Goal: Navigation & Orientation: Find specific page/section

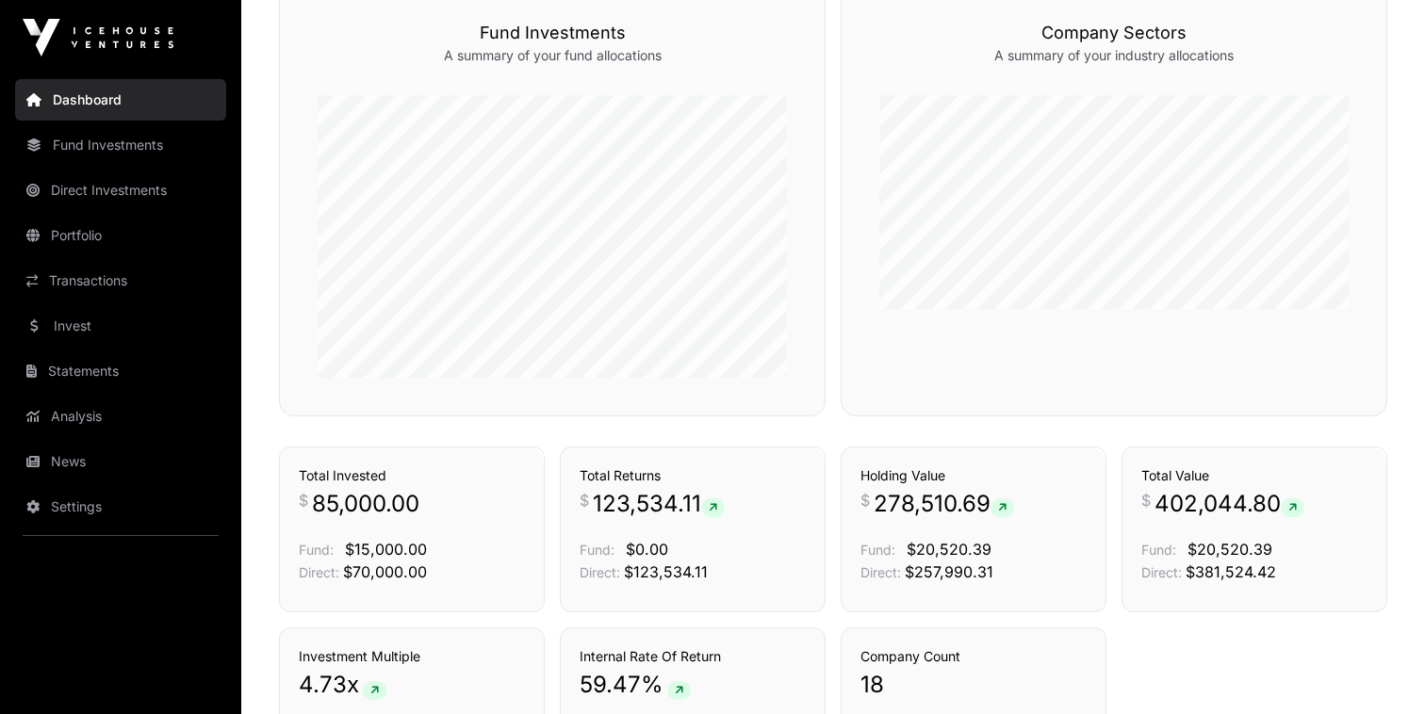
scroll to position [1028, 0]
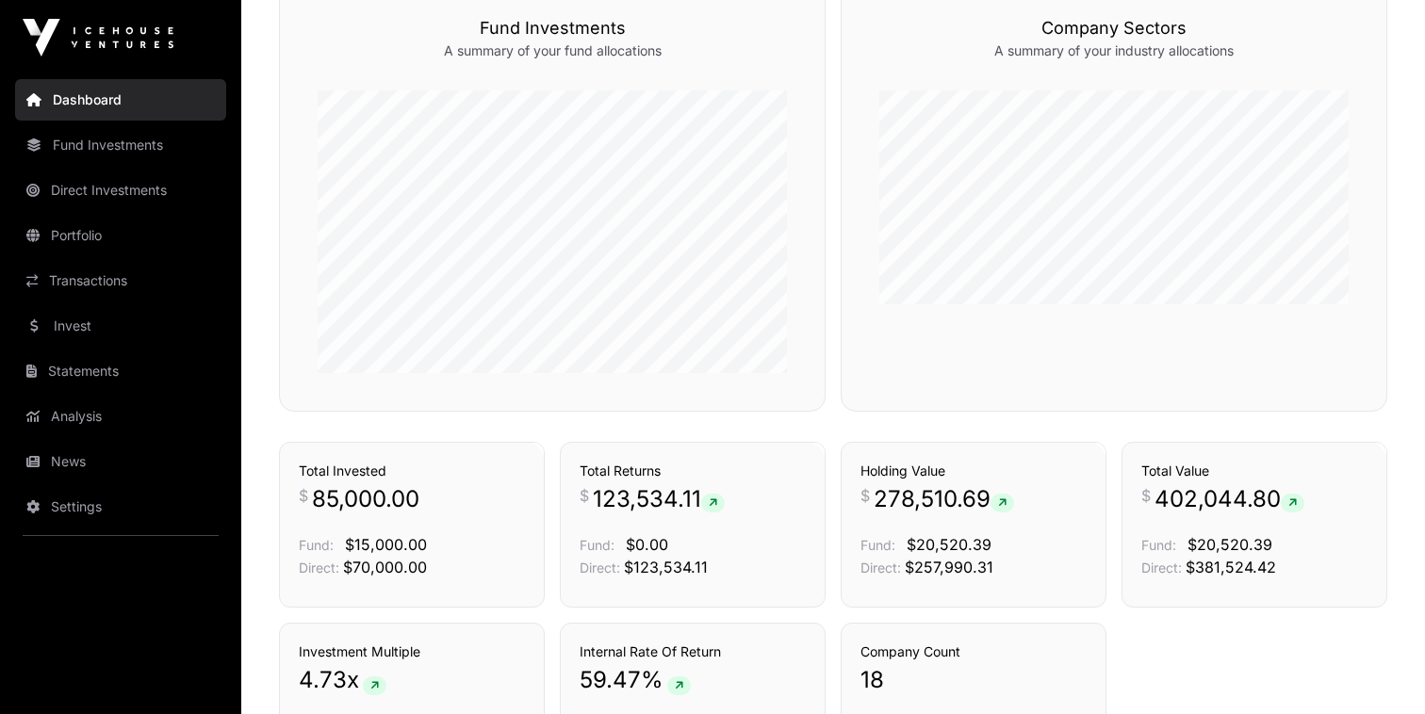
click at [63, 237] on link "Portfolio" at bounding box center [120, 235] width 211 height 41
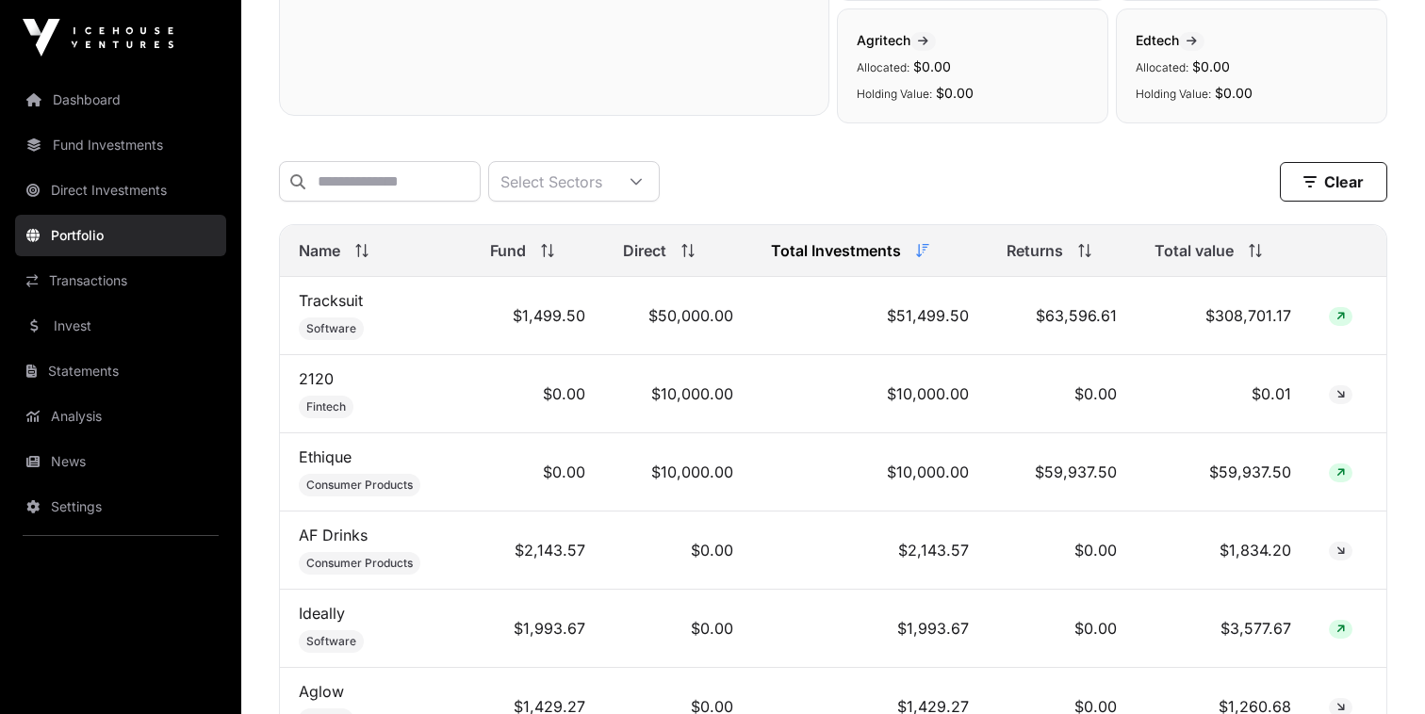
scroll to position [636, 0]
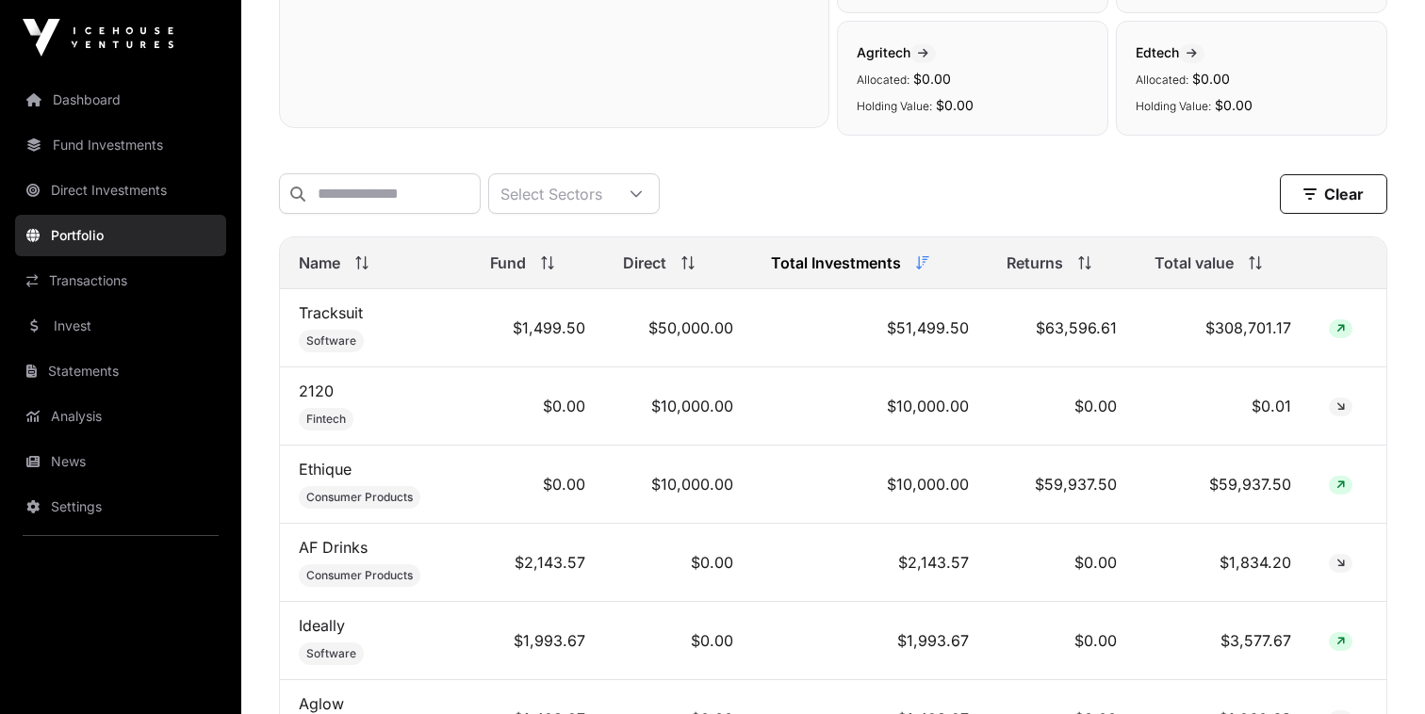
click at [123, 112] on link "Dashboard" at bounding box center [120, 99] width 211 height 41
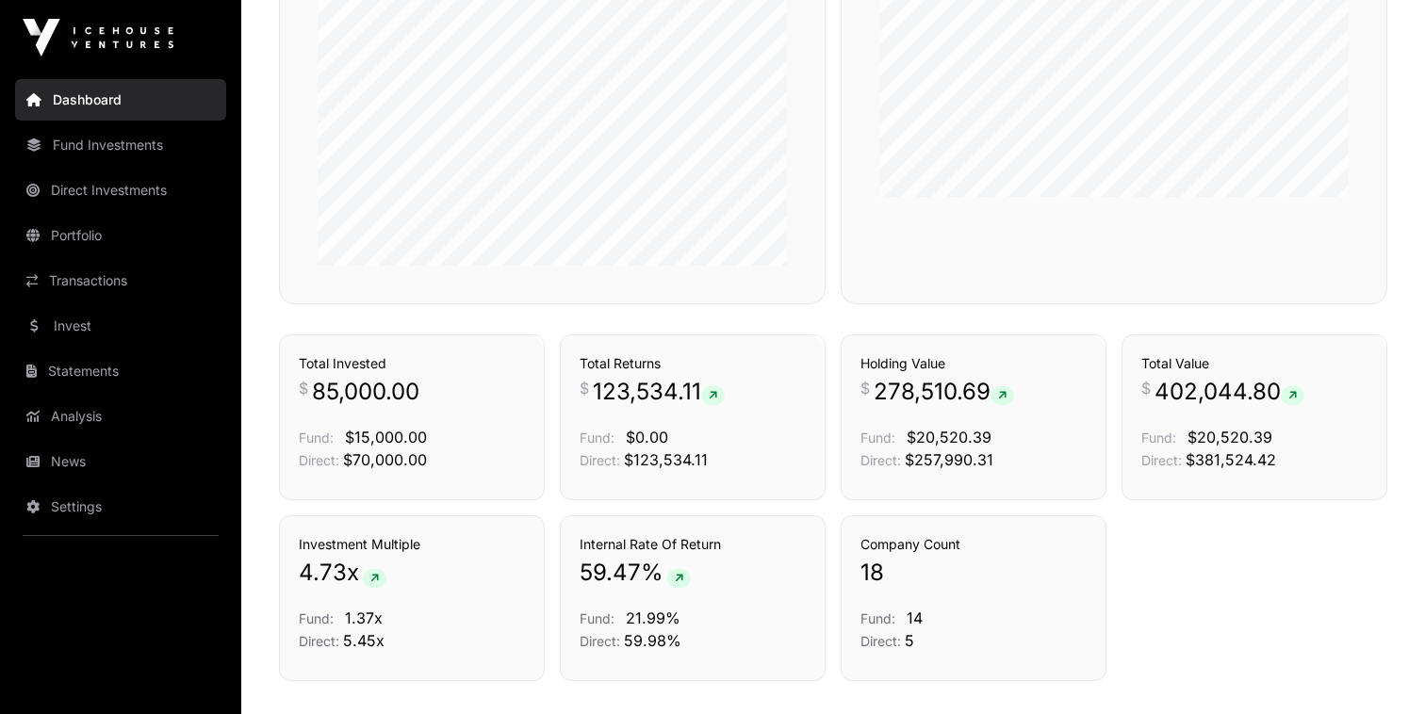
scroll to position [1261, 0]
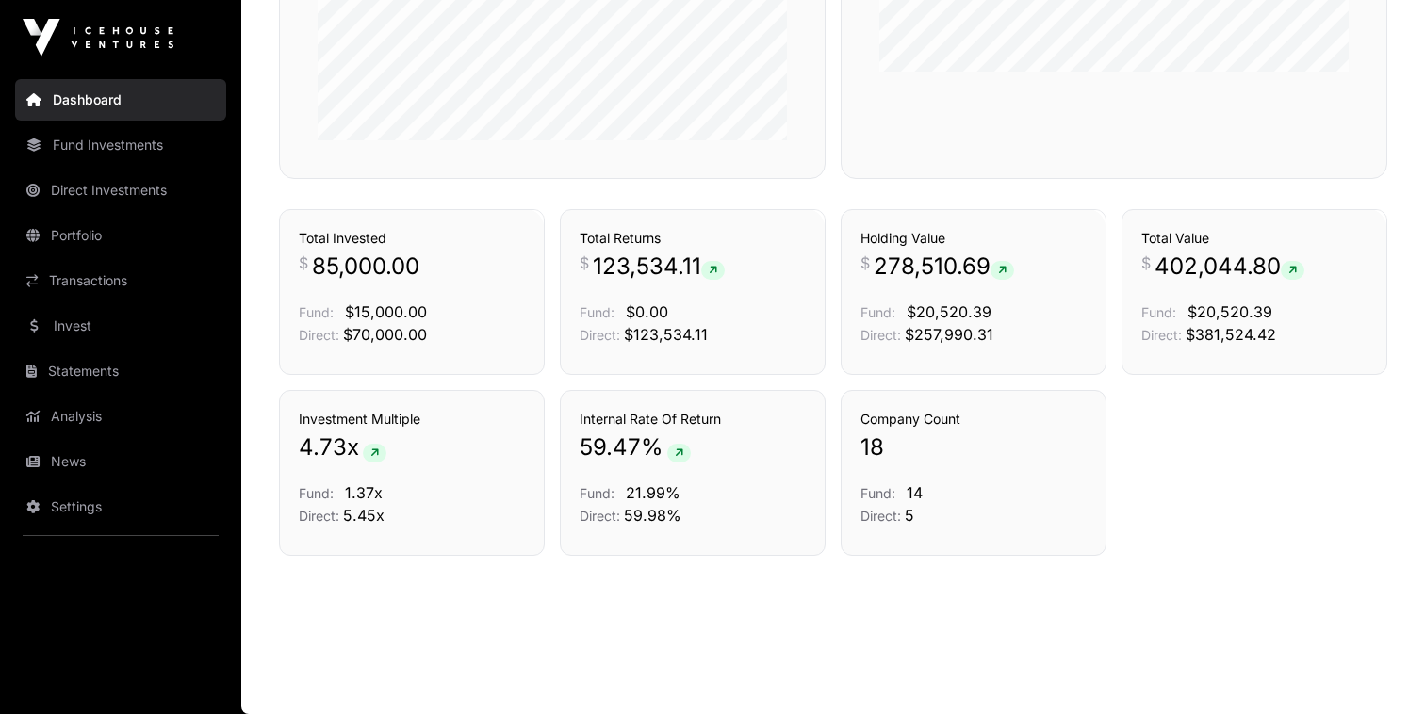
click at [106, 182] on link "Direct Investments" at bounding box center [120, 190] width 211 height 41
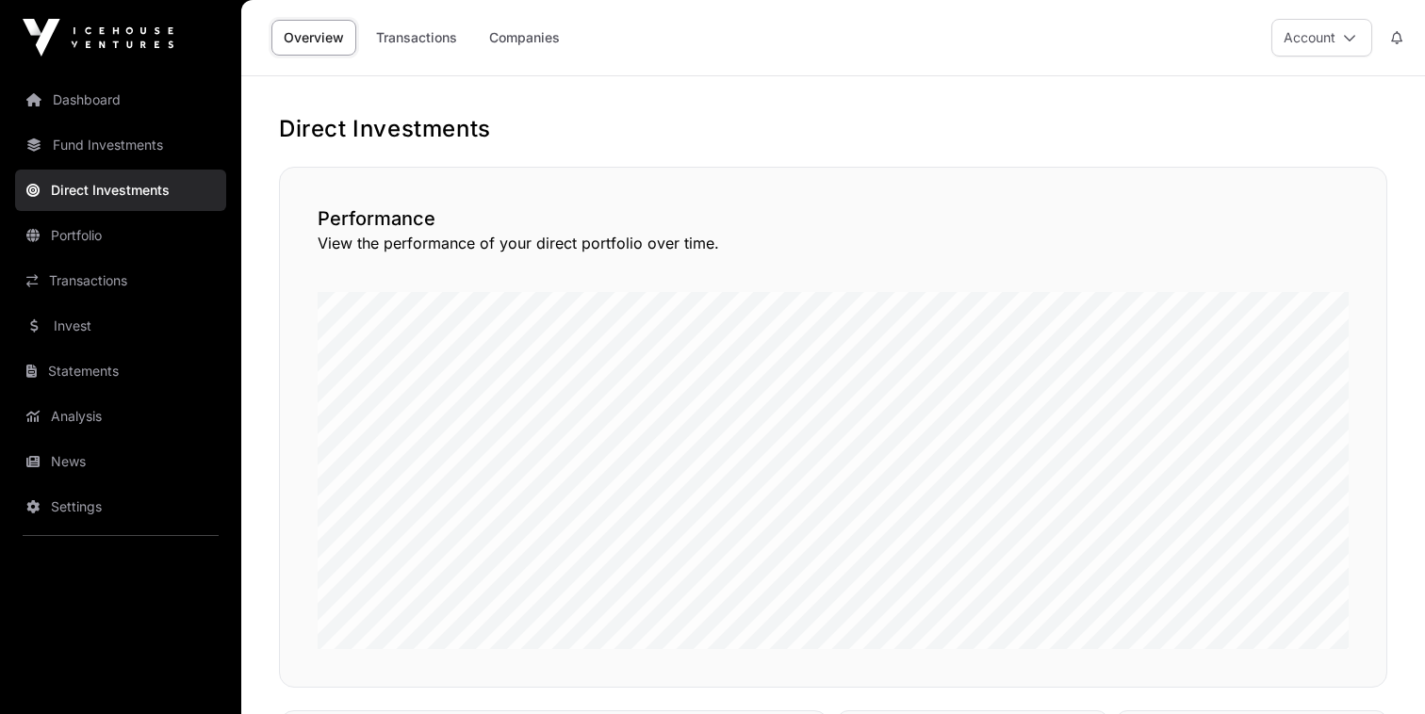
click at [526, 41] on link "Companies" at bounding box center [524, 38] width 95 height 36
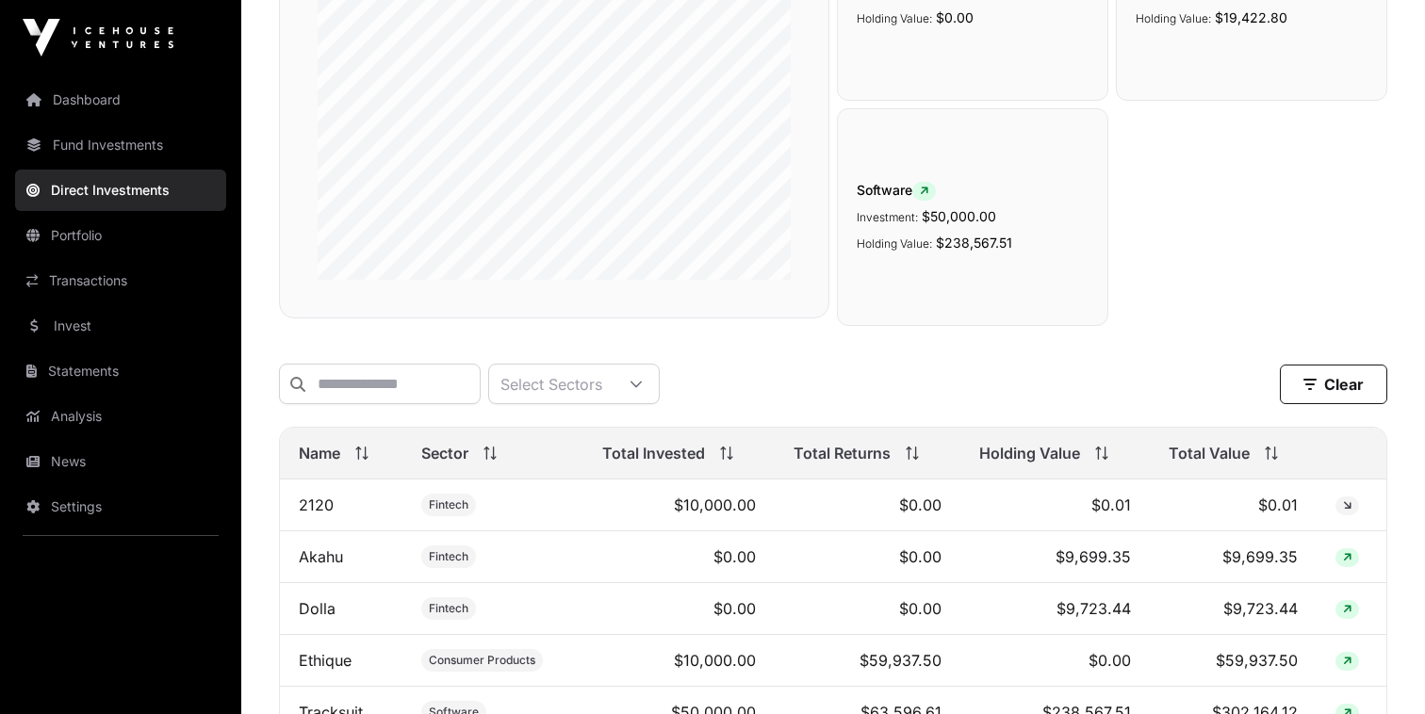
scroll to position [286, 0]
click at [154, 142] on link "Fund Investments" at bounding box center [120, 144] width 211 height 41
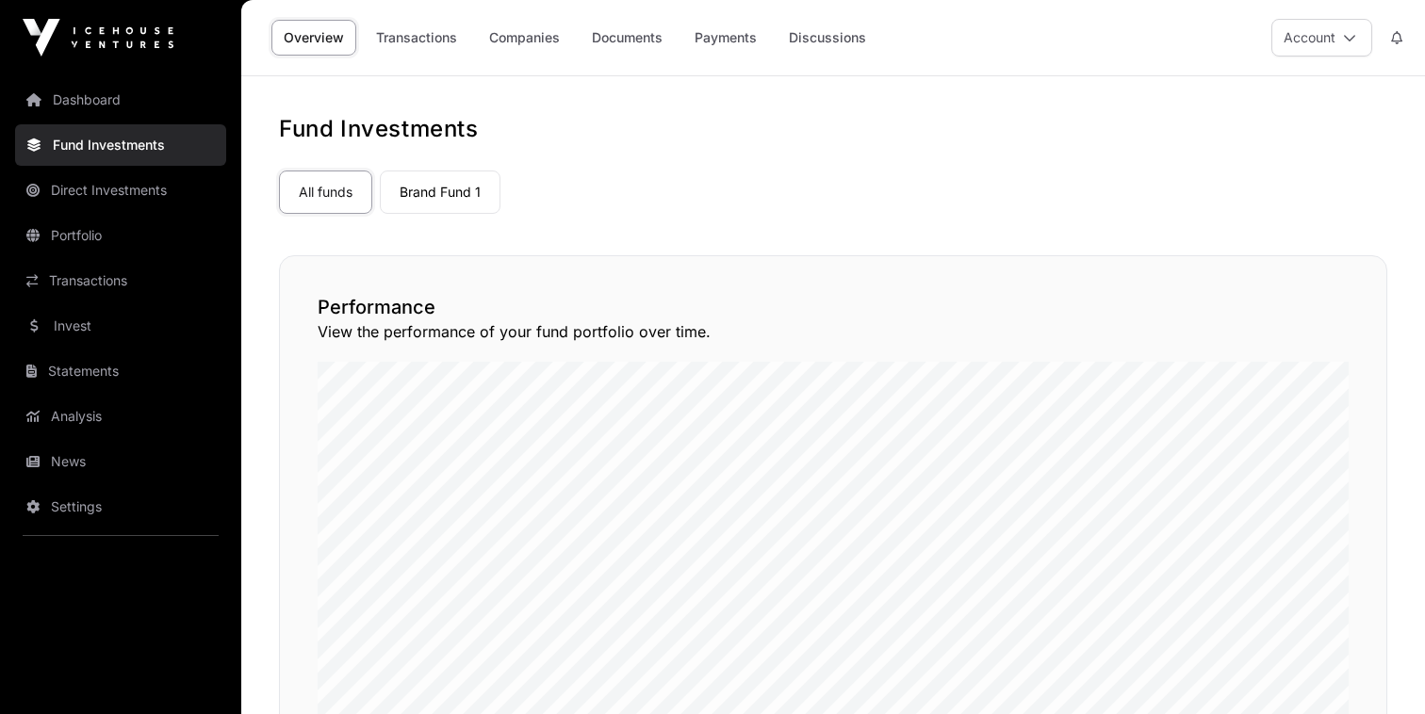
click at [476, 197] on link "Brand Fund 1" at bounding box center [440, 192] width 121 height 43
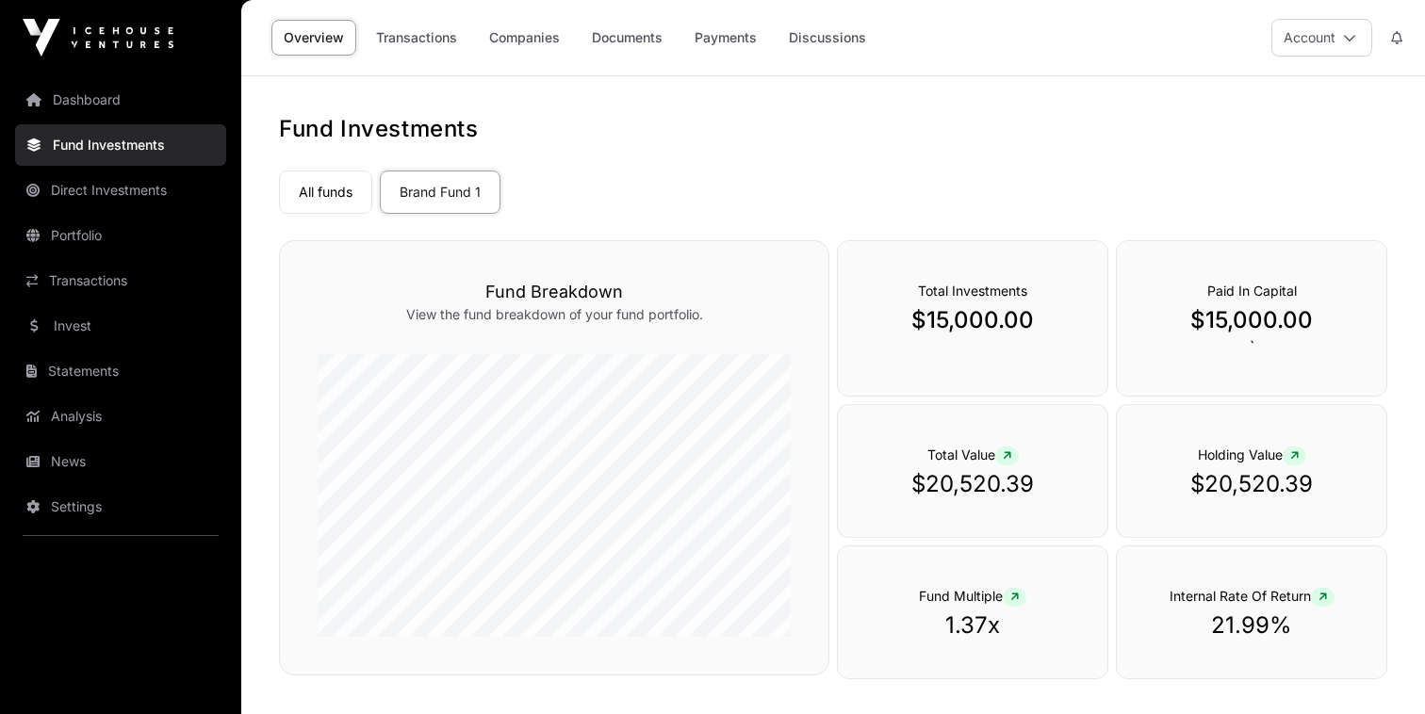
click at [86, 188] on link "Direct Investments" at bounding box center [120, 190] width 211 height 41
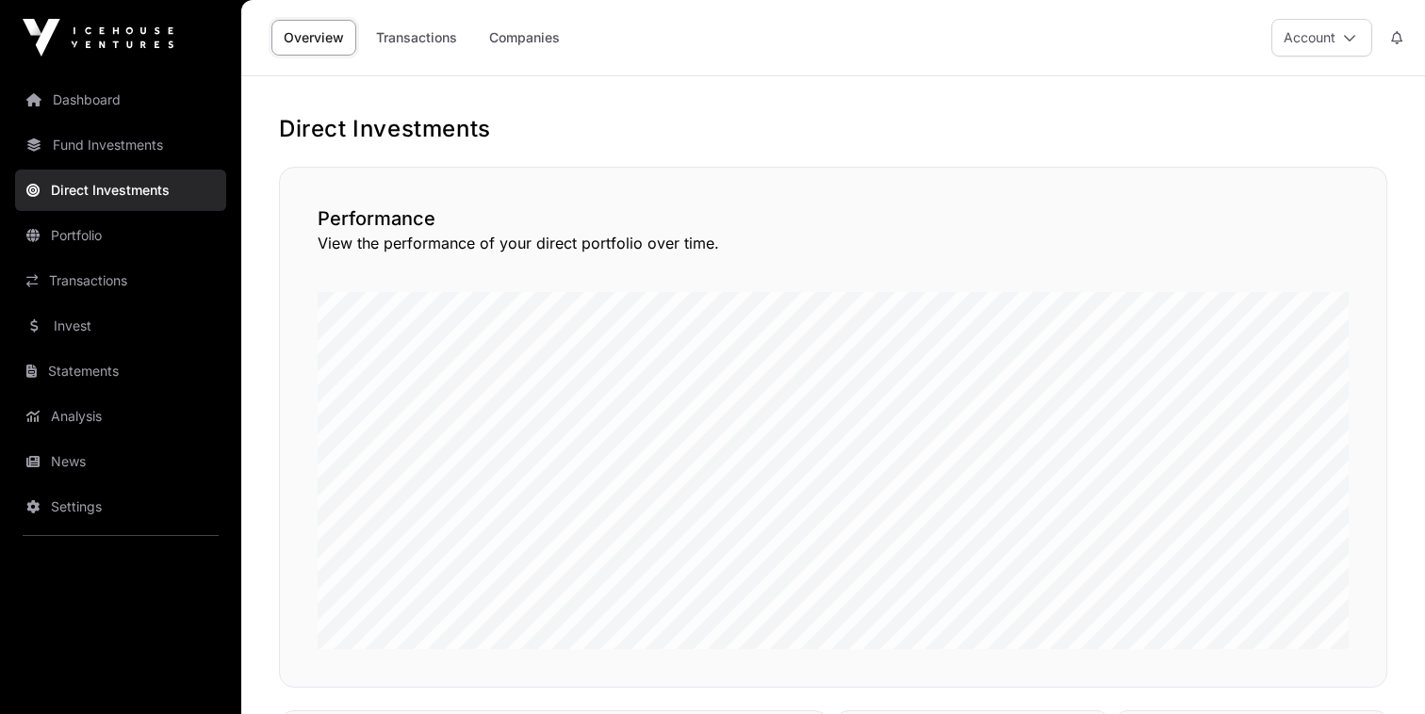
click at [508, 33] on link "Companies" at bounding box center [524, 38] width 95 height 36
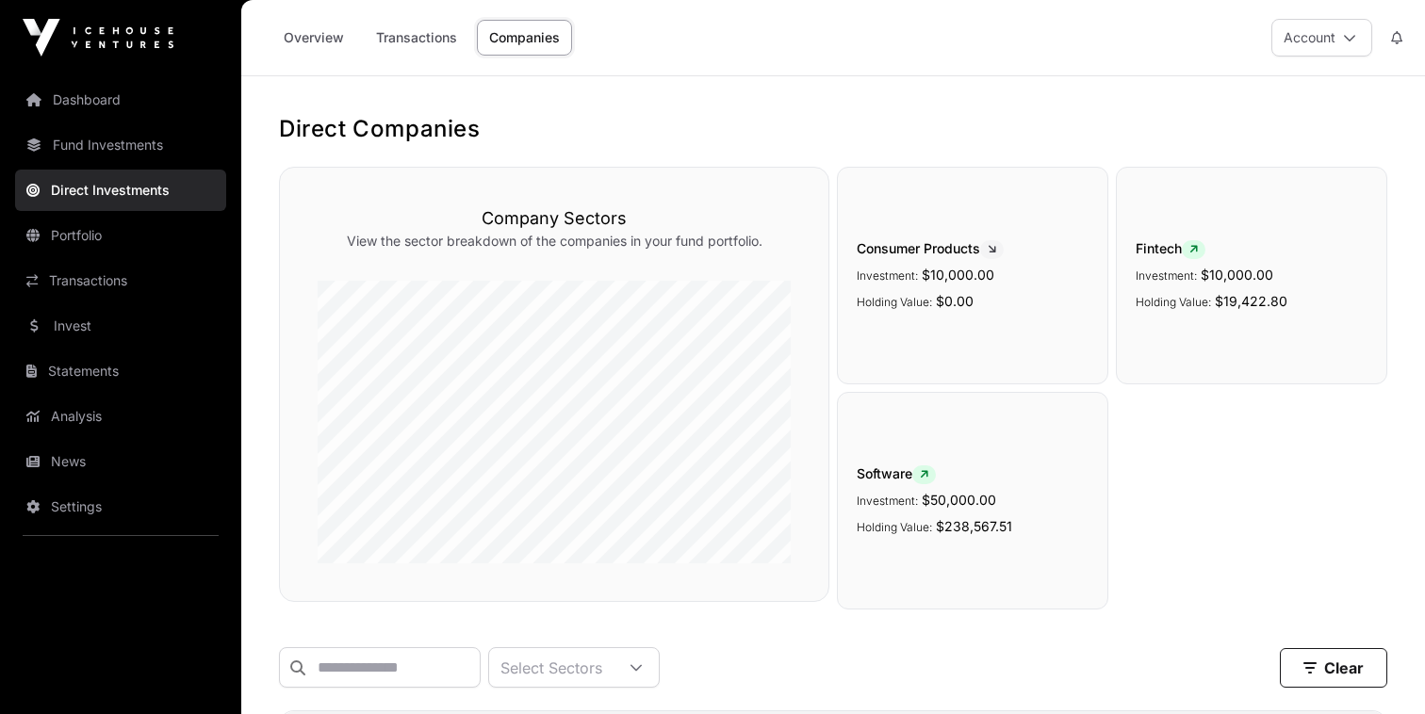
click at [71, 90] on link "Dashboard" at bounding box center [120, 99] width 211 height 41
